Goal: Task Accomplishment & Management: Complete application form

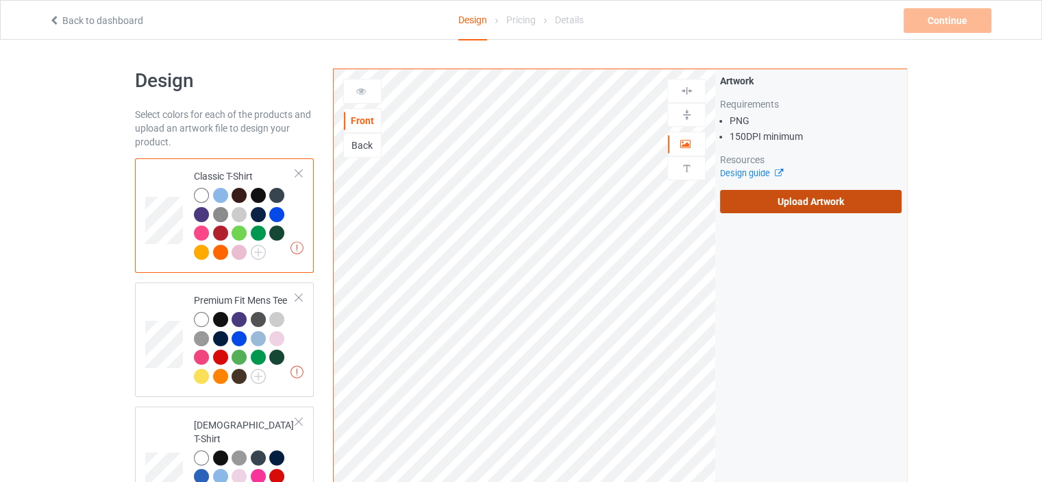
click at [768, 194] on label "Upload Artwork" at bounding box center [811, 201] width 182 height 23
click at [0, 0] on input "Upload Artwork" at bounding box center [0, 0] width 0 height 0
click at [776, 197] on label "Upload Artwork" at bounding box center [811, 201] width 182 height 23
click at [0, 0] on input "Upload Artwork" at bounding box center [0, 0] width 0 height 0
click at [735, 207] on label "Upload Artwork" at bounding box center [811, 201] width 182 height 23
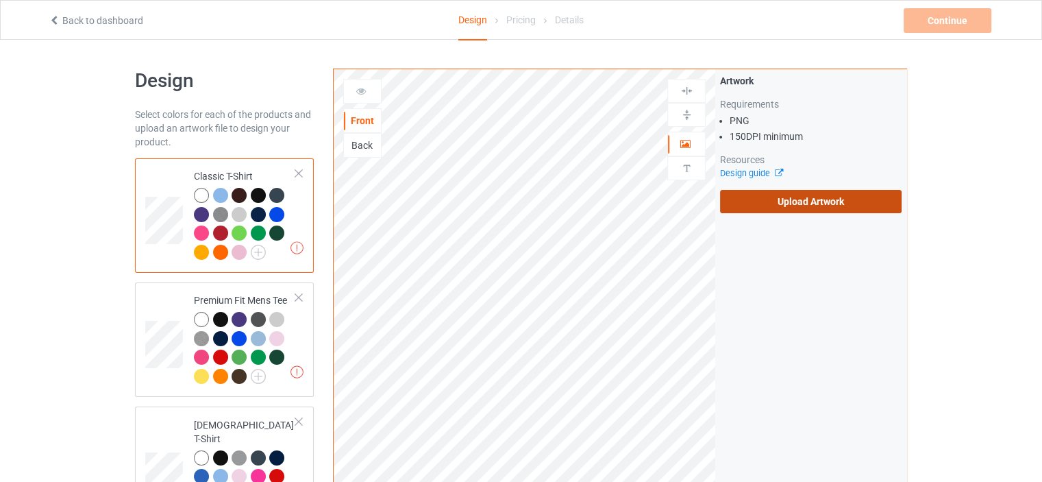
click at [0, 0] on input "Upload Artwork" at bounding box center [0, 0] width 0 height 0
click at [355, 148] on div "Back" at bounding box center [362, 145] width 37 height 14
click at [365, 116] on div "Front" at bounding box center [362, 121] width 37 height 14
click at [842, 210] on label "Upload Artwork" at bounding box center [811, 201] width 182 height 23
click at [0, 0] on input "Upload Artwork" at bounding box center [0, 0] width 0 height 0
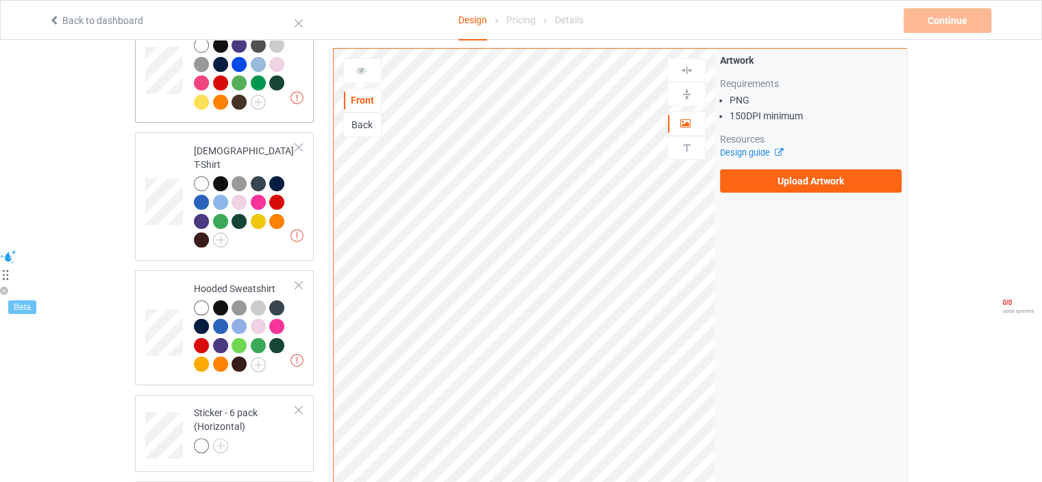
scroll to position [548, 0]
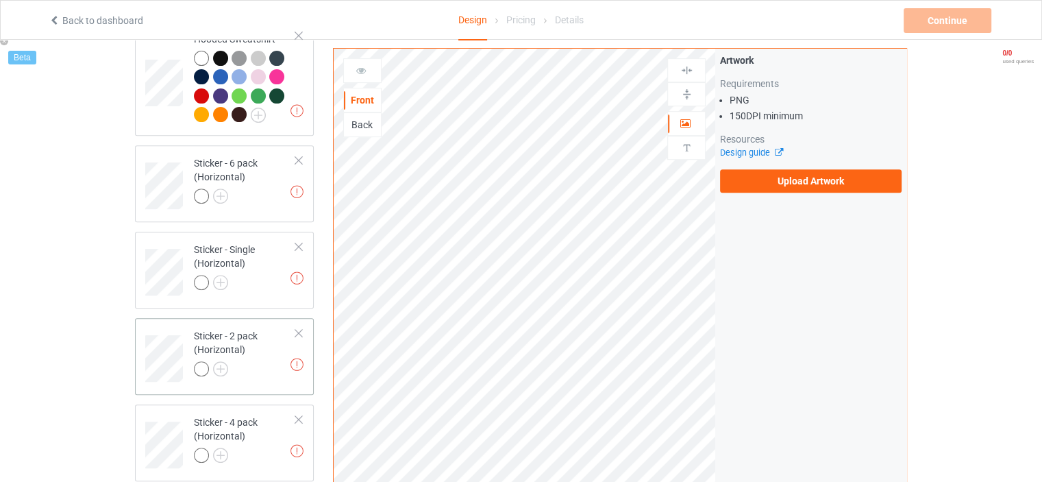
scroll to position [548, 0]
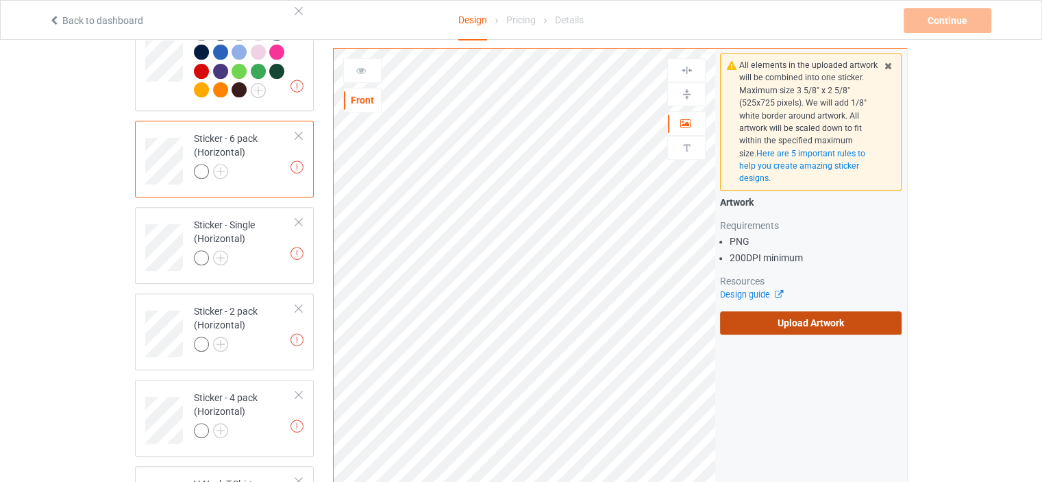
click at [761, 320] on label "Upload Artwork" at bounding box center [811, 322] width 182 height 23
click at [0, 0] on input "Upload Artwork" at bounding box center [0, 0] width 0 height 0
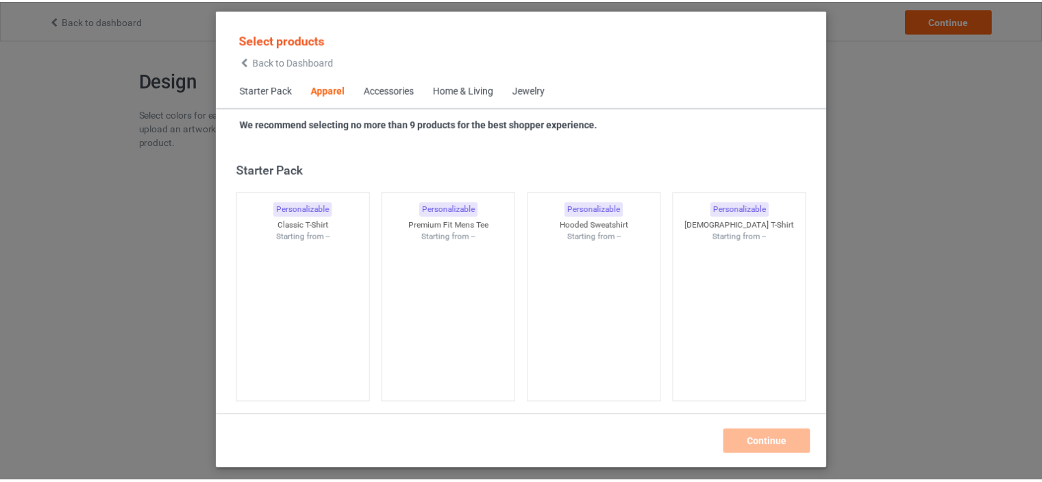
scroll to position [510, 0]
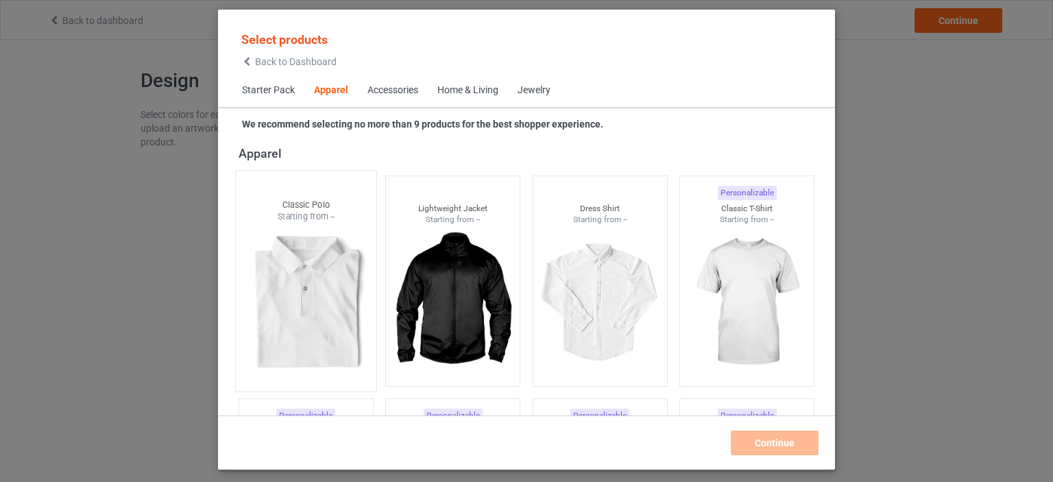
click at [354, 250] on div at bounding box center [306, 303] width 140 height 161
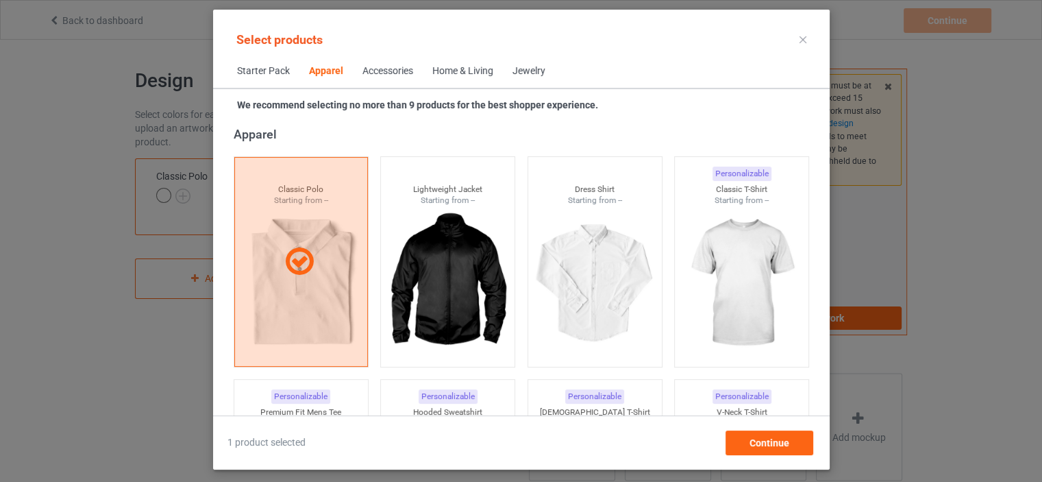
click at [341, 256] on div at bounding box center [300, 261] width 132 height 33
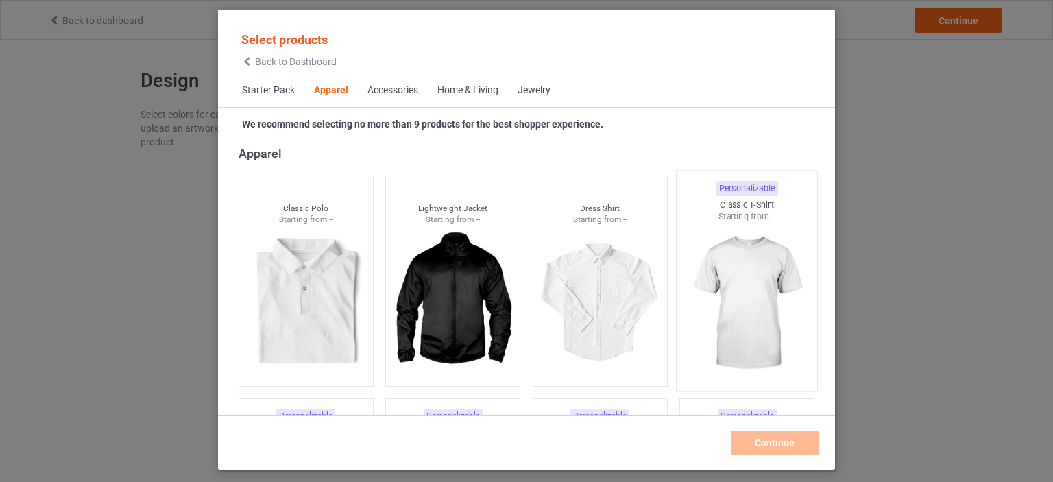
click at [711, 276] on img at bounding box center [747, 303] width 129 height 161
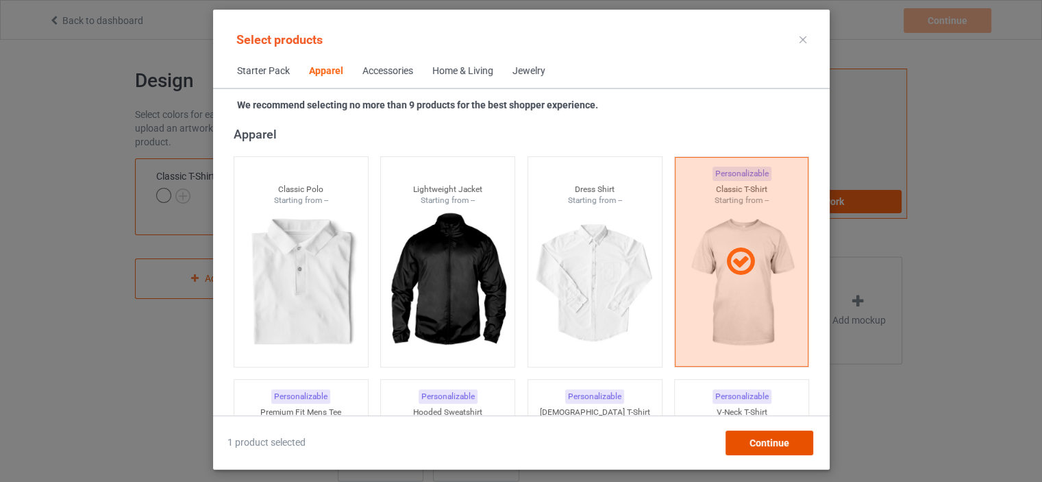
click at [761, 439] on span "Continue" at bounding box center [769, 442] width 40 height 11
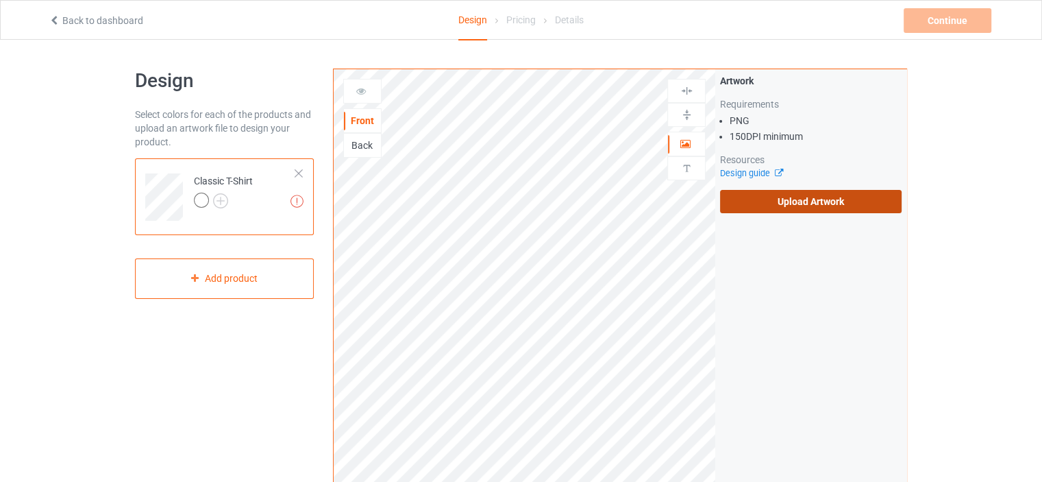
click at [795, 196] on label "Upload Artwork" at bounding box center [811, 201] width 182 height 23
click at [0, 0] on input "Upload Artwork" at bounding box center [0, 0] width 0 height 0
click at [776, 214] on div "Artwork Requirements PNG 150 DPI minimum Resources Design guide Upload Artwork" at bounding box center [810, 143] width 191 height 149
click at [777, 211] on label "Upload Artwork" at bounding box center [811, 201] width 182 height 23
click at [0, 0] on input "Upload Artwork" at bounding box center [0, 0] width 0 height 0
